Goal: Obtain resource: Download file/media

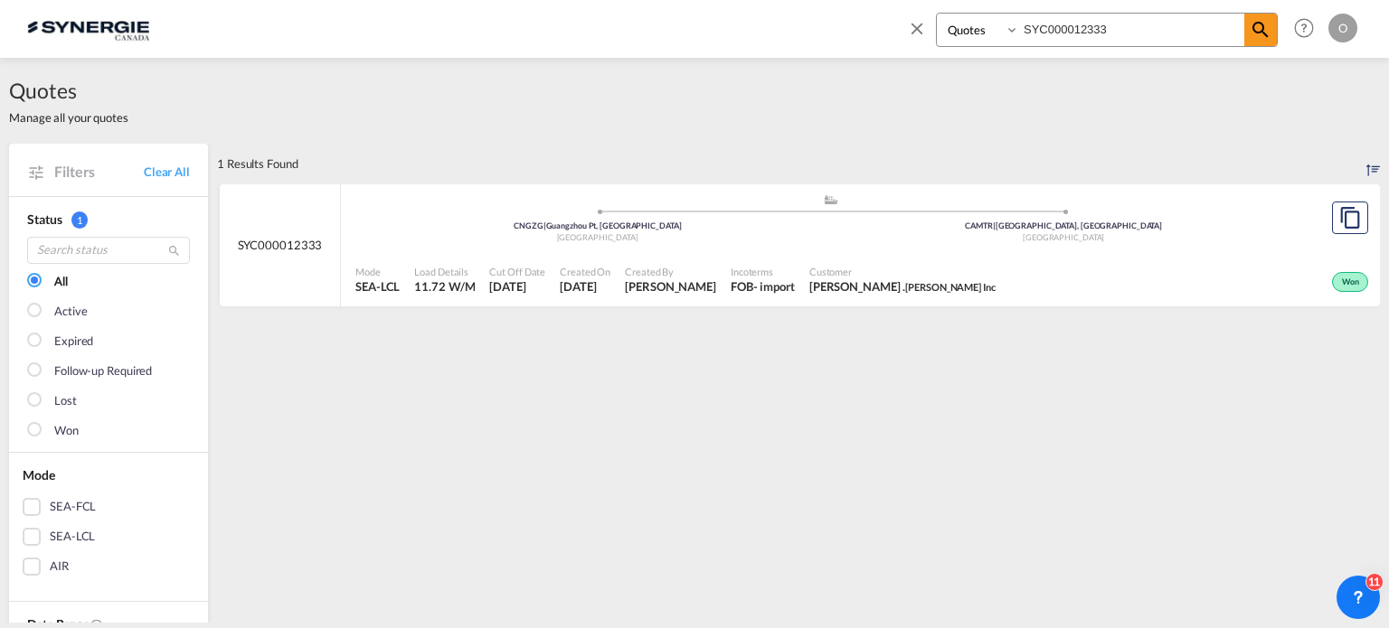
select select "Quotes"
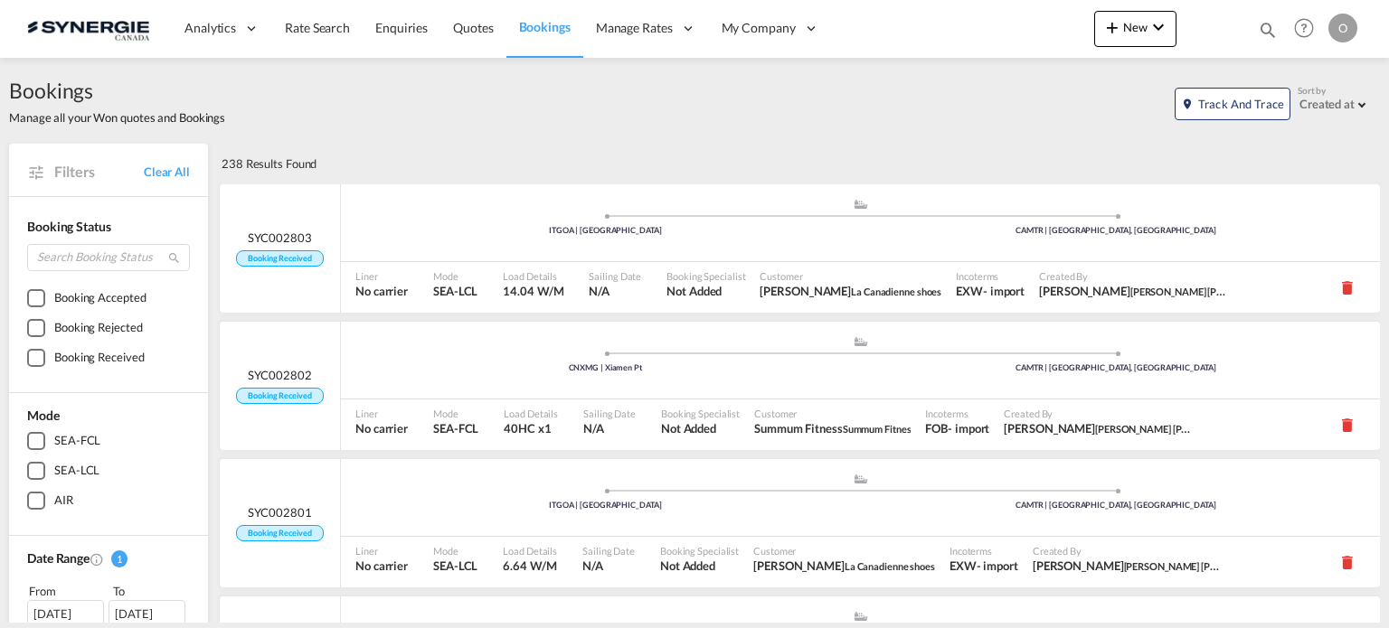
click at [1260, 30] on md-icon "icon-magnify" at bounding box center [1268, 30] width 20 height 20
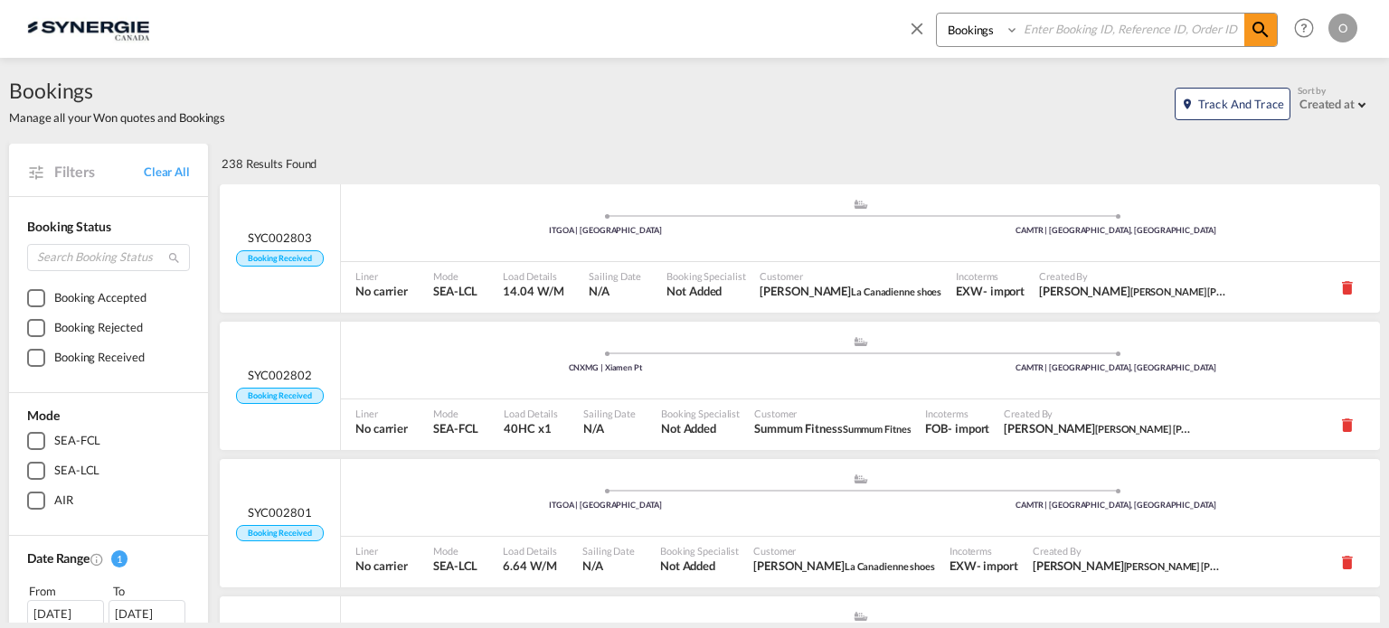
click at [978, 36] on select "Bookings Quotes Enquiries" at bounding box center [980, 30] width 86 height 33
select select "Quotes"
click at [937, 14] on select "Bookings Quotes Enquiries" at bounding box center [980, 30] width 86 height 33
click at [1034, 37] on input at bounding box center [1131, 30] width 225 height 32
paste input "SYC000013668"
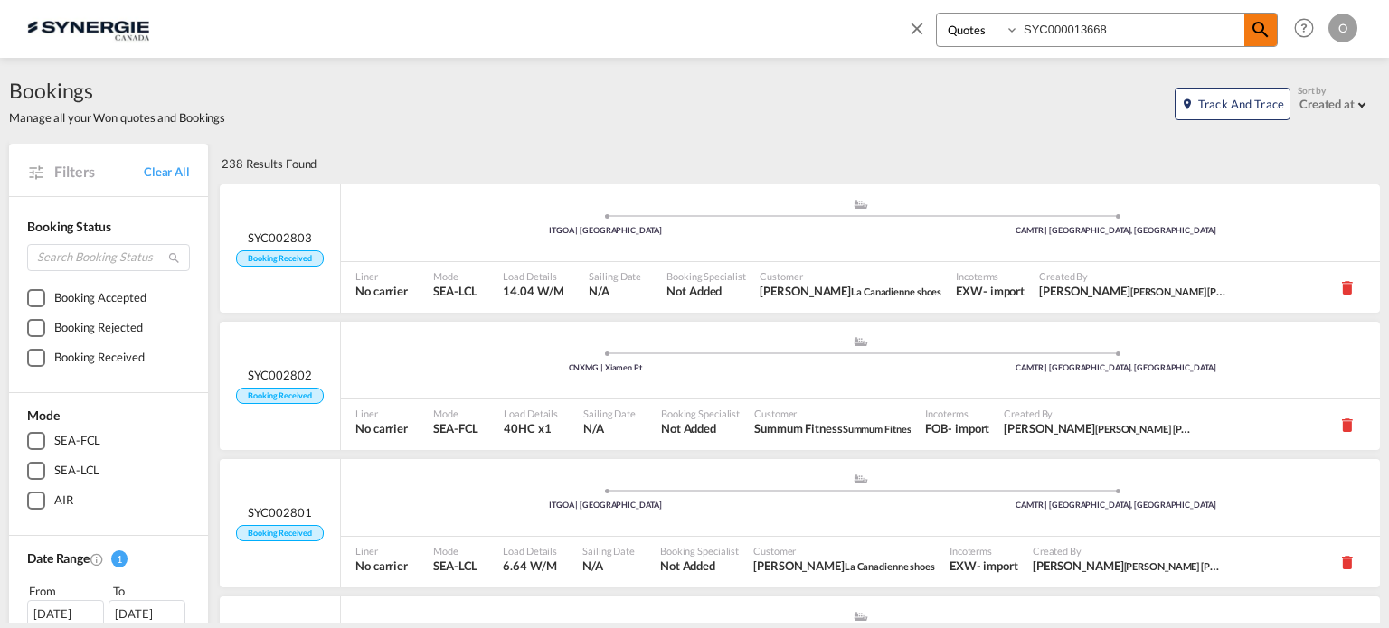
type input "SYC000013668"
click at [1253, 19] on md-icon "icon-magnify" at bounding box center [1260, 30] width 22 height 22
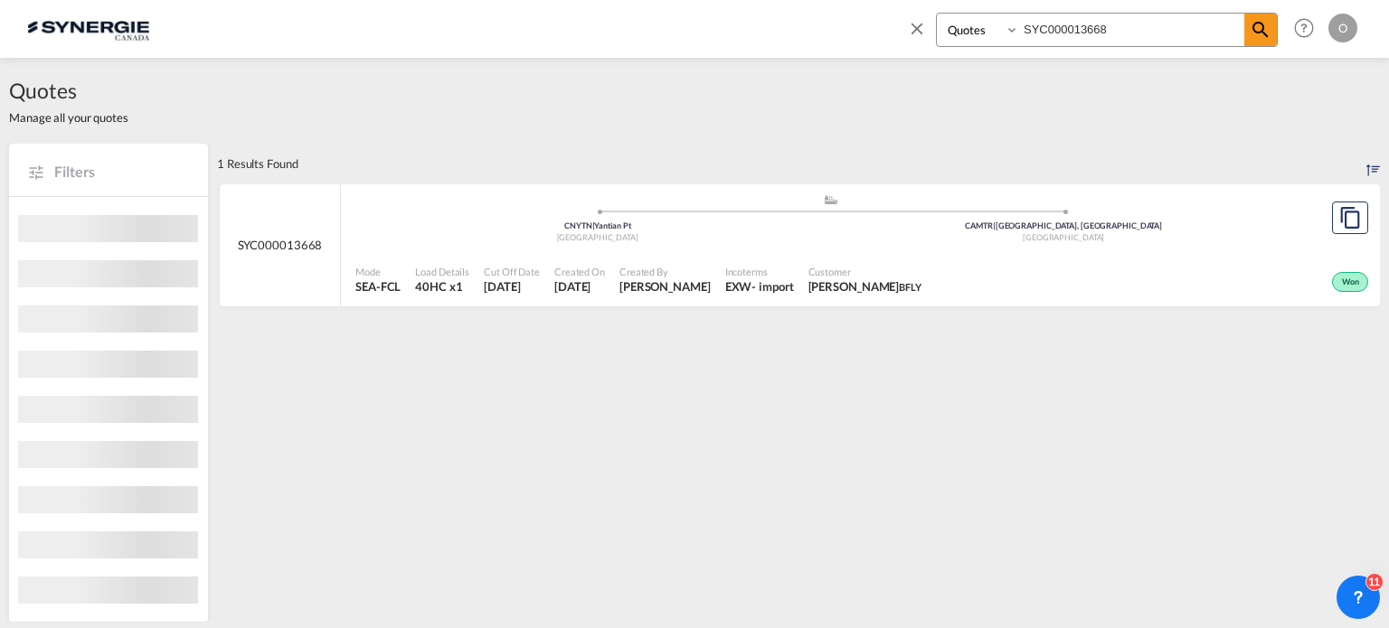
click at [733, 276] on div "Incoterms EXW - import" at bounding box center [759, 280] width 83 height 45
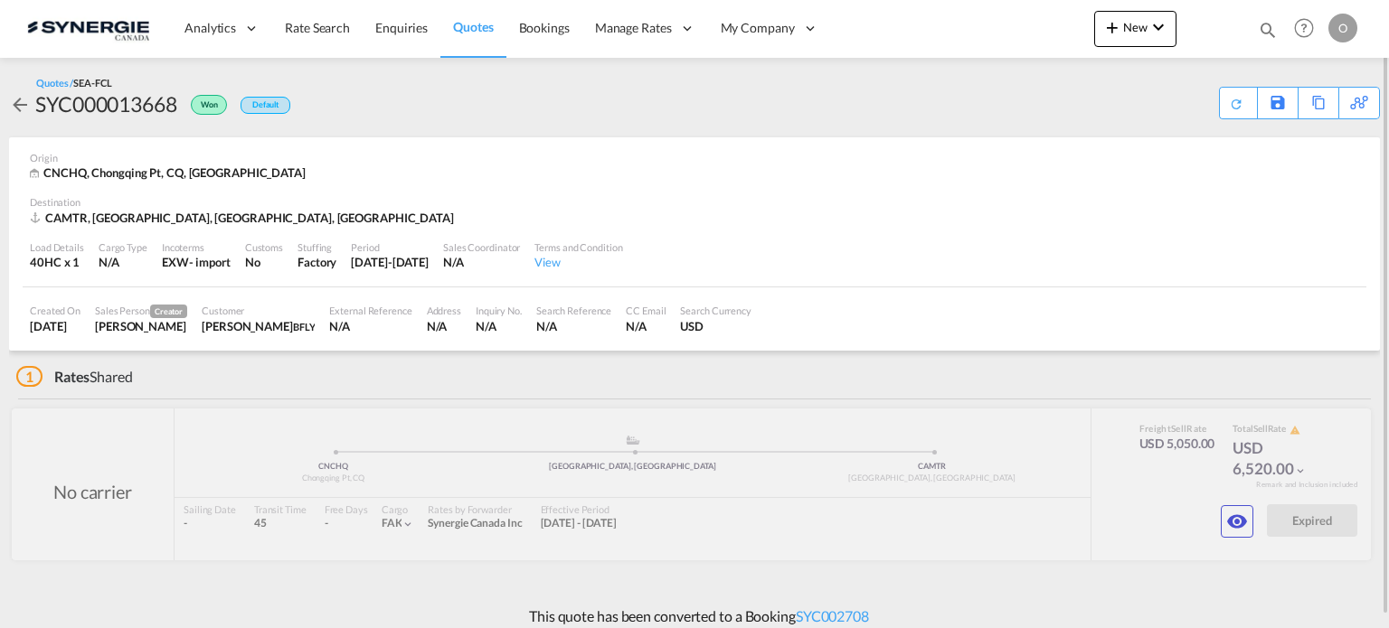
scroll to position [11, 0]
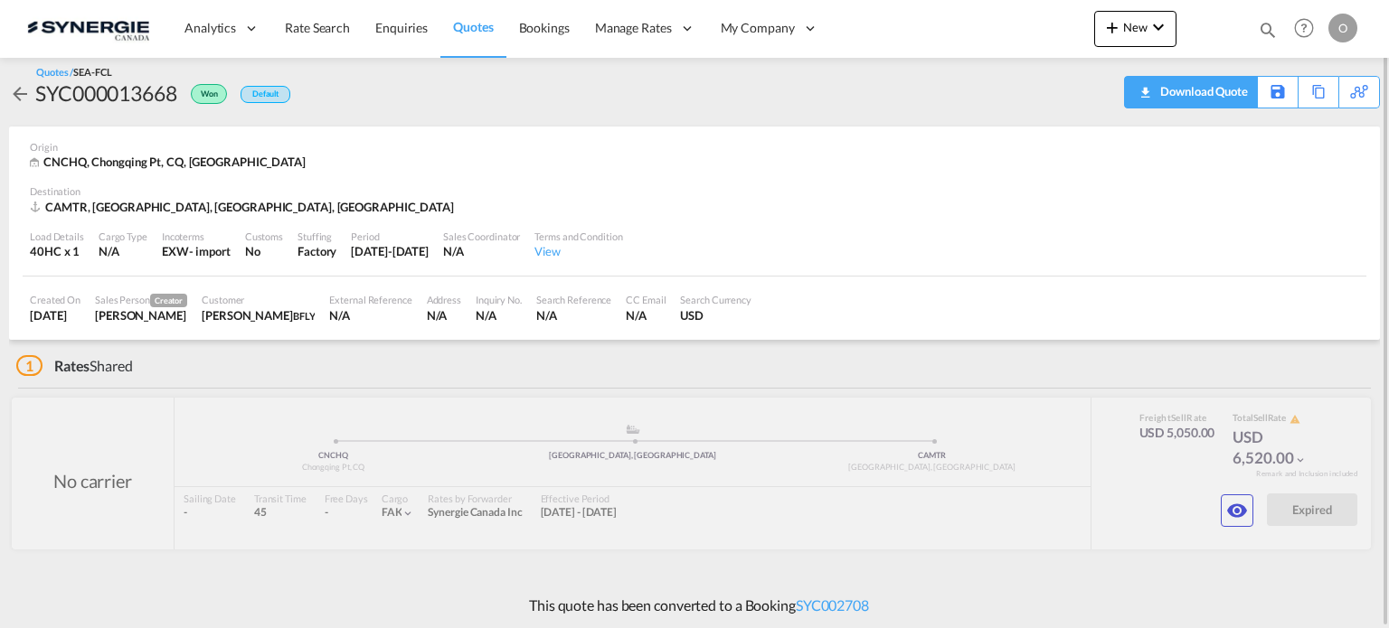
click at [1157, 94] on div "Download Quote" at bounding box center [1201, 91] width 92 height 29
